Goal: Information Seeking & Learning: Learn about a topic

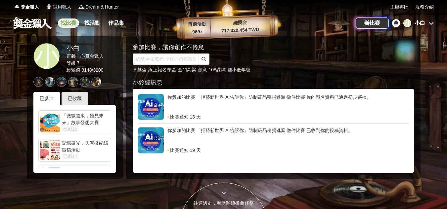
click at [70, 24] on link "找比賽" at bounding box center [68, 23] width 21 height 9
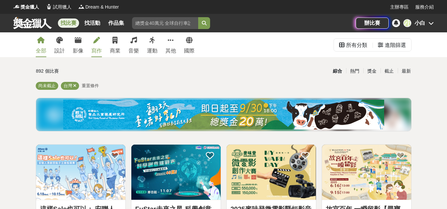
click at [92, 51] on div "寫作" at bounding box center [96, 51] width 11 height 8
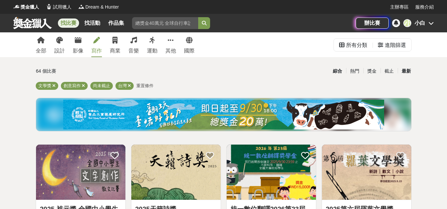
click at [406, 70] on div "最新" at bounding box center [406, 71] width 17 height 12
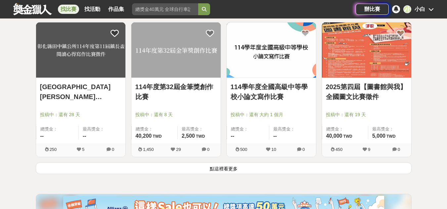
scroll to position [860, 0]
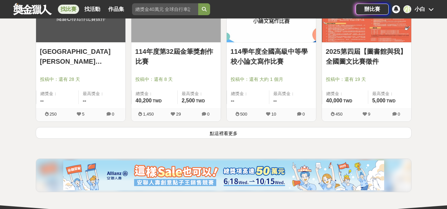
click at [240, 135] on button "點這裡看更多" at bounding box center [224, 133] width 376 height 12
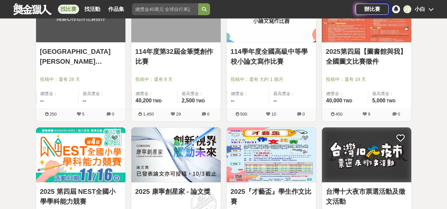
click at [7, 104] on div "全部 設計 影像 寫作 商業 音樂 運動 其他 國際 所有分類 進階篩選 64 個比賽 綜合 熱門 獎金 截止 最新 文學獎 創意寫作 尚未截止 台灣 重置條…" at bounding box center [223, 118] width 447 height 1892
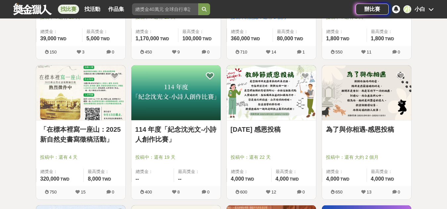
scroll to position [232, 0]
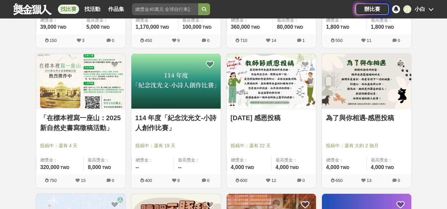
click at [161, 111] on div "114 年度「紀念沈光文-小詩人創作比賽」 投稿中：還有 19 天 總獎金： -- 最高獎金： --" at bounding box center [175, 141] width 89 height 65
click at [165, 120] on link "114 年度「紀念沈光文-小詩人創作比賽」" at bounding box center [175, 123] width 81 height 20
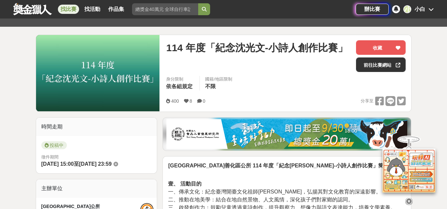
scroll to position [198, 0]
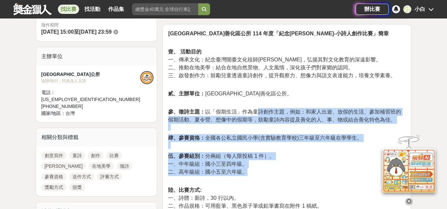
drag, startPoint x: 259, startPoint y: 115, endPoint x: 270, endPoint y: 175, distance: 60.7
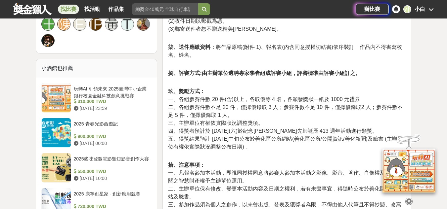
scroll to position [364, 0]
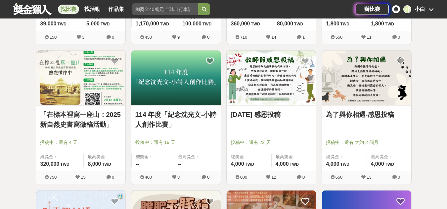
scroll to position [232, 0]
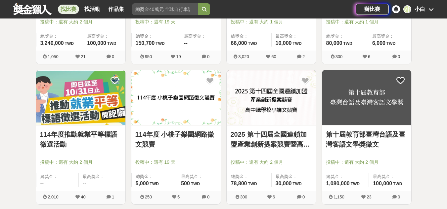
scroll to position [529, 0]
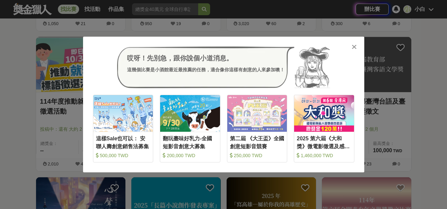
drag, startPoint x: 298, startPoint y: 113, endPoint x: 353, endPoint y: 47, distance: 86.4
click at [353, 47] on icon at bounding box center [354, 47] width 5 height 7
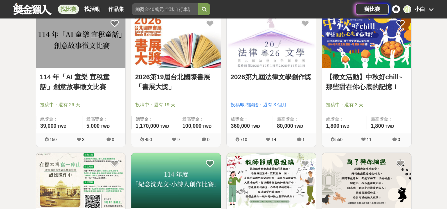
scroll to position [0, 0]
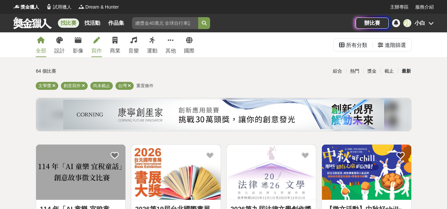
click at [46, 51] on div "全部" at bounding box center [41, 51] width 11 height 8
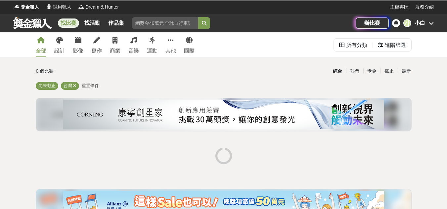
click at [28, 52] on div "全部 設計 影像 寫作 商業 音樂 運動 其他 國際 所有分類 進階篩選" at bounding box center [223, 44] width 447 height 25
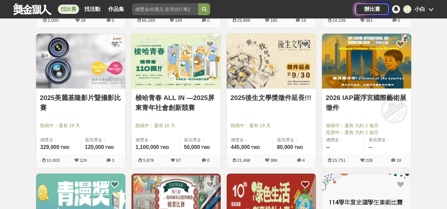
scroll to position [661, 0]
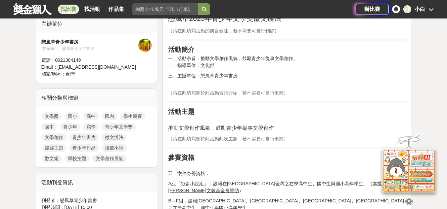
scroll to position [232, 0]
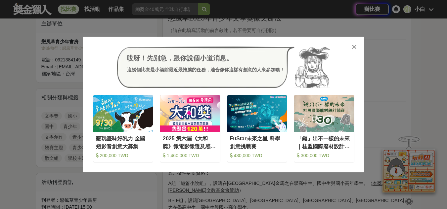
click at [359, 43] on div "哎呀！先別急，跟你說個小道消息。 這幾個比賽是小酒館最近最推薦的任務，適合像你這樣有創意的人來參加噢！ 收藏 翻玩臺味好乳力-全國短影音創意大募集 200,0…" at bounding box center [223, 105] width 281 height 136
click at [353, 48] on icon at bounding box center [354, 47] width 5 height 7
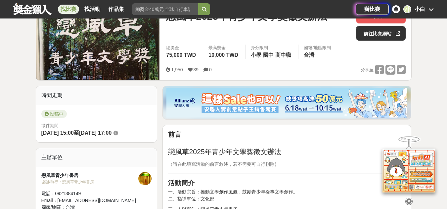
scroll to position [0, 0]
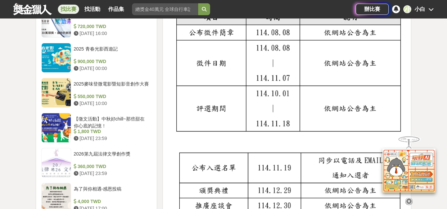
scroll to position [595, 0]
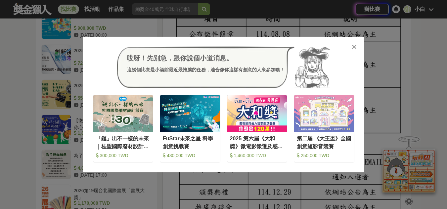
click at [353, 44] on icon at bounding box center [354, 47] width 5 height 7
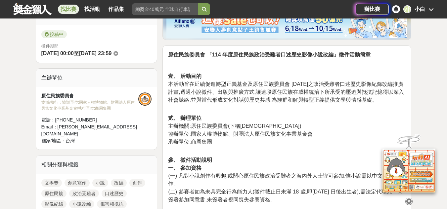
scroll to position [265, 0]
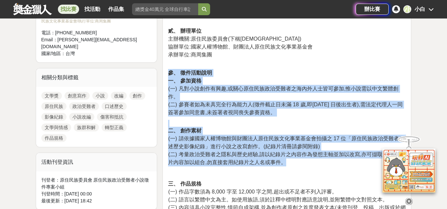
drag, startPoint x: 302, startPoint y: 77, endPoint x: 299, endPoint y: 159, distance: 82.1
click at [258, 138] on span "(一) 請依據國家人權博物館與財團法人原住民族文化事業基金會拍攝之 17 位「原住民族政治受難者口述歷史影像紀錄」進行小說之改寫創作。(紀錄片清冊請參閱附錄)" at bounding box center [286, 143] width 236 height 14
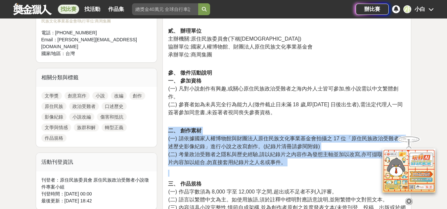
drag, startPoint x: 259, startPoint y: 131, endPoint x: 267, endPoint y: 172, distance: 41.7
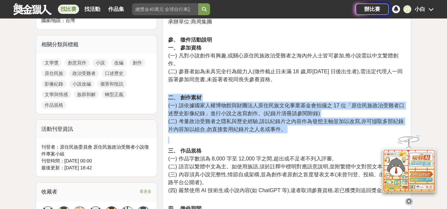
click at [265, 125] on span "(二) 考量政治受難者之隱私與歷史經驗,請以紀錄片之內容作為發想主軸並加以改寫,亦可擷取多部紀錄片內容加以組合,勿直接套用紀錄片之人名或事件。" at bounding box center [285, 126] width 235 height 14
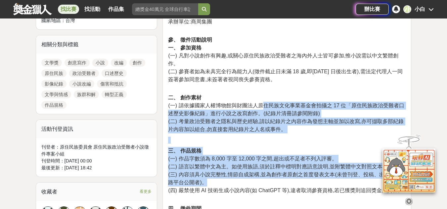
drag, startPoint x: 263, startPoint y: 109, endPoint x: 267, endPoint y: 186, distance: 76.5
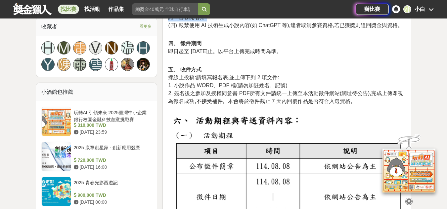
scroll to position [265, 0]
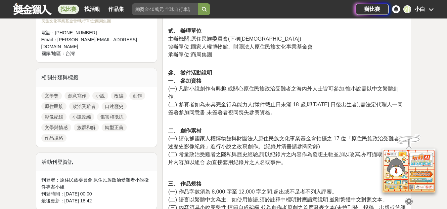
click at [295, 113] on span "(二) 參賽者如為未具完全行為能力人(徵件截止日未滿 18 歲,即民國96 年 11 月 7 日後出生者),需法定代理人一同簽署參加同意書,未簽署者視同喪失參…" at bounding box center [285, 109] width 234 height 14
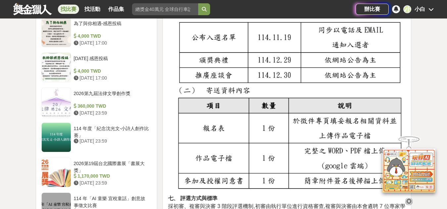
scroll to position [893, 0]
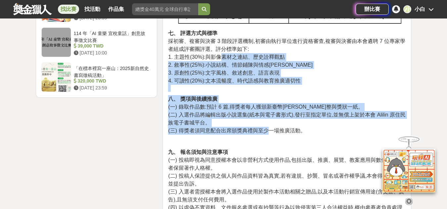
drag, startPoint x: 221, startPoint y: 58, endPoint x: 270, endPoint y: 135, distance: 91.4
click at [235, 132] on span "(三) 得獎者須同意配合出席頒獎典禮與至少一場推廣活動。" at bounding box center [236, 131] width 137 height 6
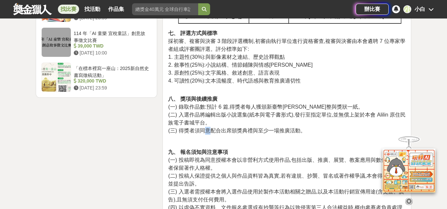
drag, startPoint x: 206, startPoint y: 132, endPoint x: 210, endPoint y: 132, distance: 4.0
click at [210, 132] on span "(三) 得獎者須同意配合出席頒獎典禮與至少一場推廣活動。" at bounding box center [236, 131] width 137 height 6
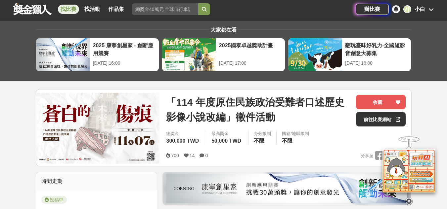
scroll to position [0, 0]
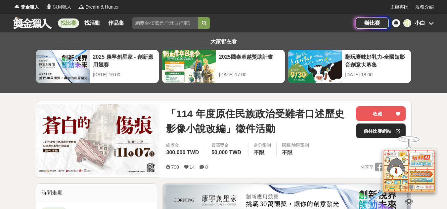
click at [382, 131] on link "前往比賽網站" at bounding box center [381, 131] width 50 height 15
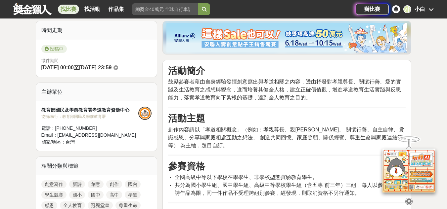
scroll to position [165, 0]
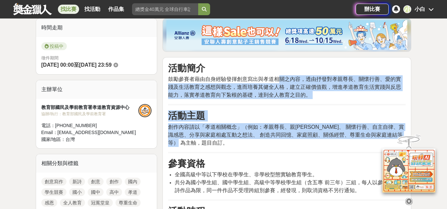
drag, startPoint x: 278, startPoint y: 79, endPoint x: 295, endPoint y: 146, distance: 68.8
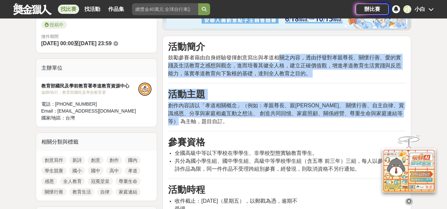
scroll to position [198, 0]
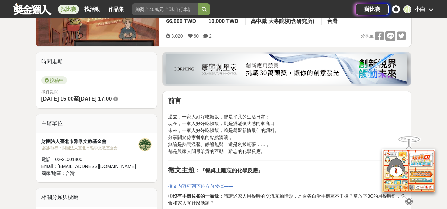
scroll to position [265, 0]
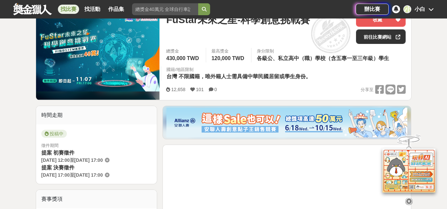
scroll to position [33, 0]
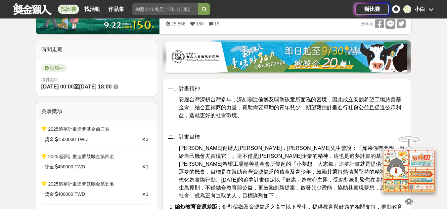
scroll to position [66, 0]
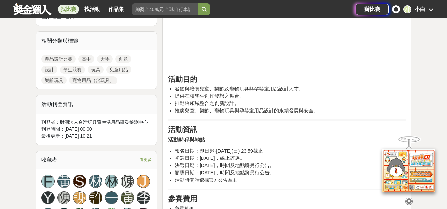
scroll to position [298, 0]
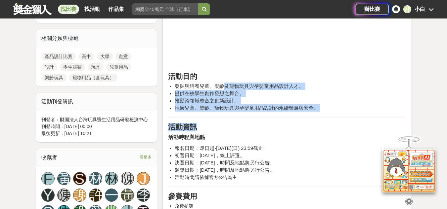
drag, startPoint x: 222, startPoint y: 85, endPoint x: 230, endPoint y: 124, distance: 39.5
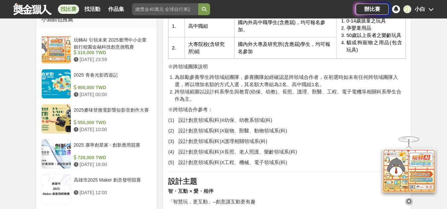
scroll to position [628, 0]
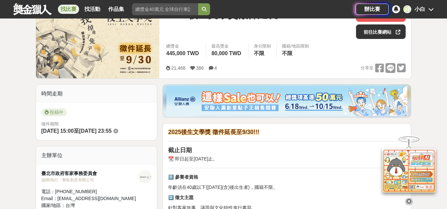
scroll to position [232, 0]
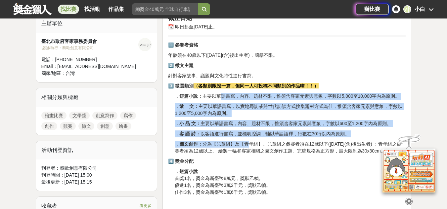
drag, startPoint x: 220, startPoint y: 95, endPoint x: 249, endPoint y: 139, distance: 52.2
click at [255, 111] on p "．散 文： 主要以華語書寫，以實地尋訪或跨世代訪談方式搜集題材方式為佳，惟須含客家元素與意象，字數以1,200至5,000字內為原則。" at bounding box center [290, 110] width 231 height 14
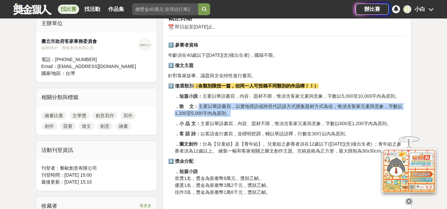
drag, startPoint x: 196, startPoint y: 105, endPoint x: 283, endPoint y: 115, distance: 86.9
click at [283, 115] on p "．散 文： 主要以華語書寫，以實地尋訪或跨世代訪談方式搜集題材方式為佳，惟須含客家元素與意象，字數以1,200至5,000字內為原則。" at bounding box center [290, 110] width 231 height 14
drag, startPoint x: 279, startPoint y: 106, endPoint x: 280, endPoint y: 115, distance: 9.3
click at [280, 115] on p "．散 文： 主要以華語書寫，以實地尋訪或跨世代訪談方式搜集題材方式為佳，惟須含客家元素與意象，字數以1,200至5,000字內為原則。" at bounding box center [290, 110] width 231 height 14
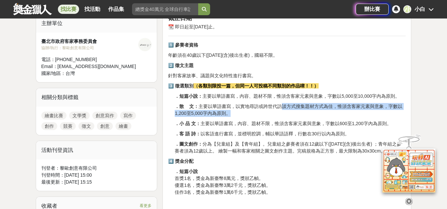
click at [280, 115] on p "．散 文： 主要以華語書寫，以實地尋訪或跨世代訪談方式搜集題材方式為佳，惟須含客家元素與意象，字數以1,200至5,000字內為原則。" at bounding box center [290, 110] width 231 height 14
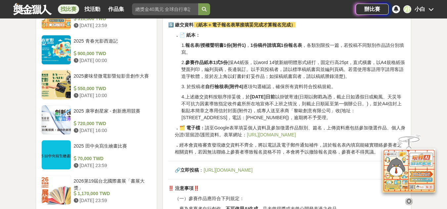
scroll to position [562, 0]
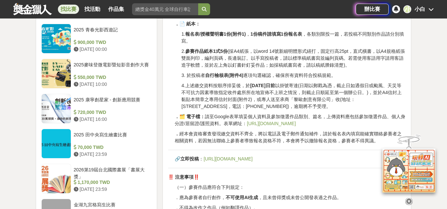
click at [296, 126] on link "https://forms.gle/6qQyryZ4bbcHfNJZA" at bounding box center [271, 123] width 49 height 5
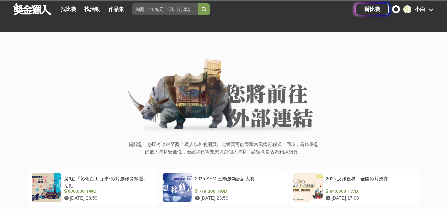
scroll to position [132, 0]
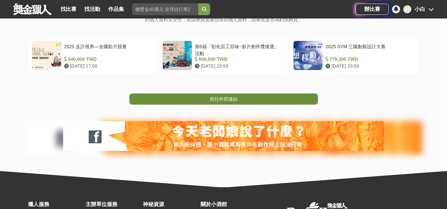
click at [227, 99] on span "前往外部連結" at bounding box center [224, 99] width 28 height 5
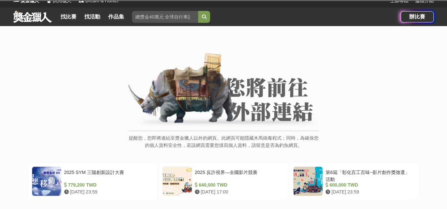
scroll to position [165, 0]
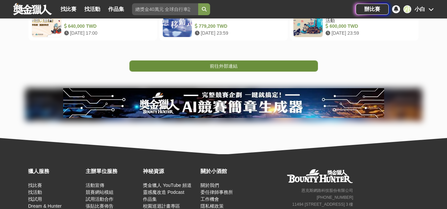
click at [222, 66] on span "前往外部連結" at bounding box center [224, 66] width 28 height 5
